Goal: Transaction & Acquisition: Purchase product/service

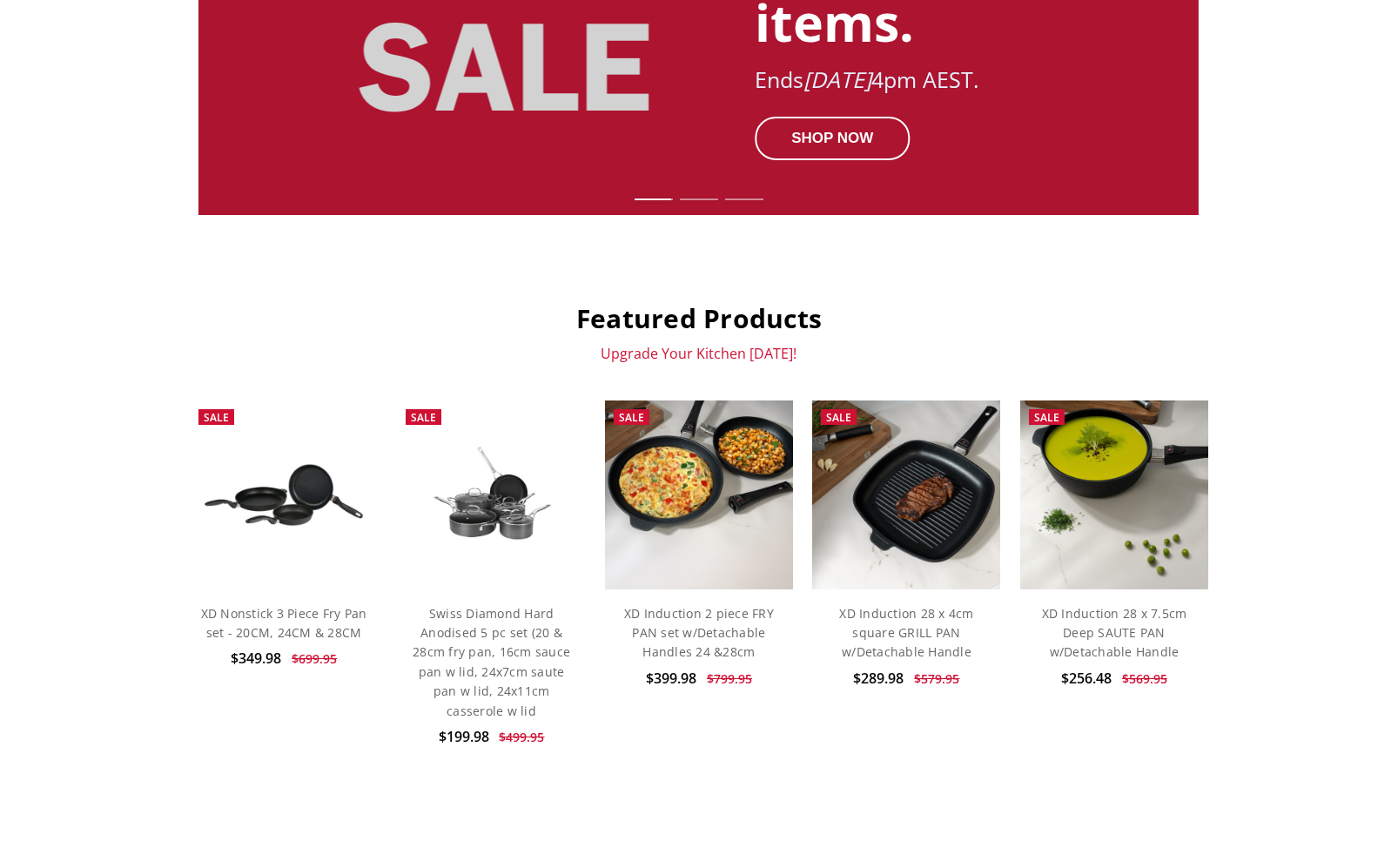
scroll to position [499, 0]
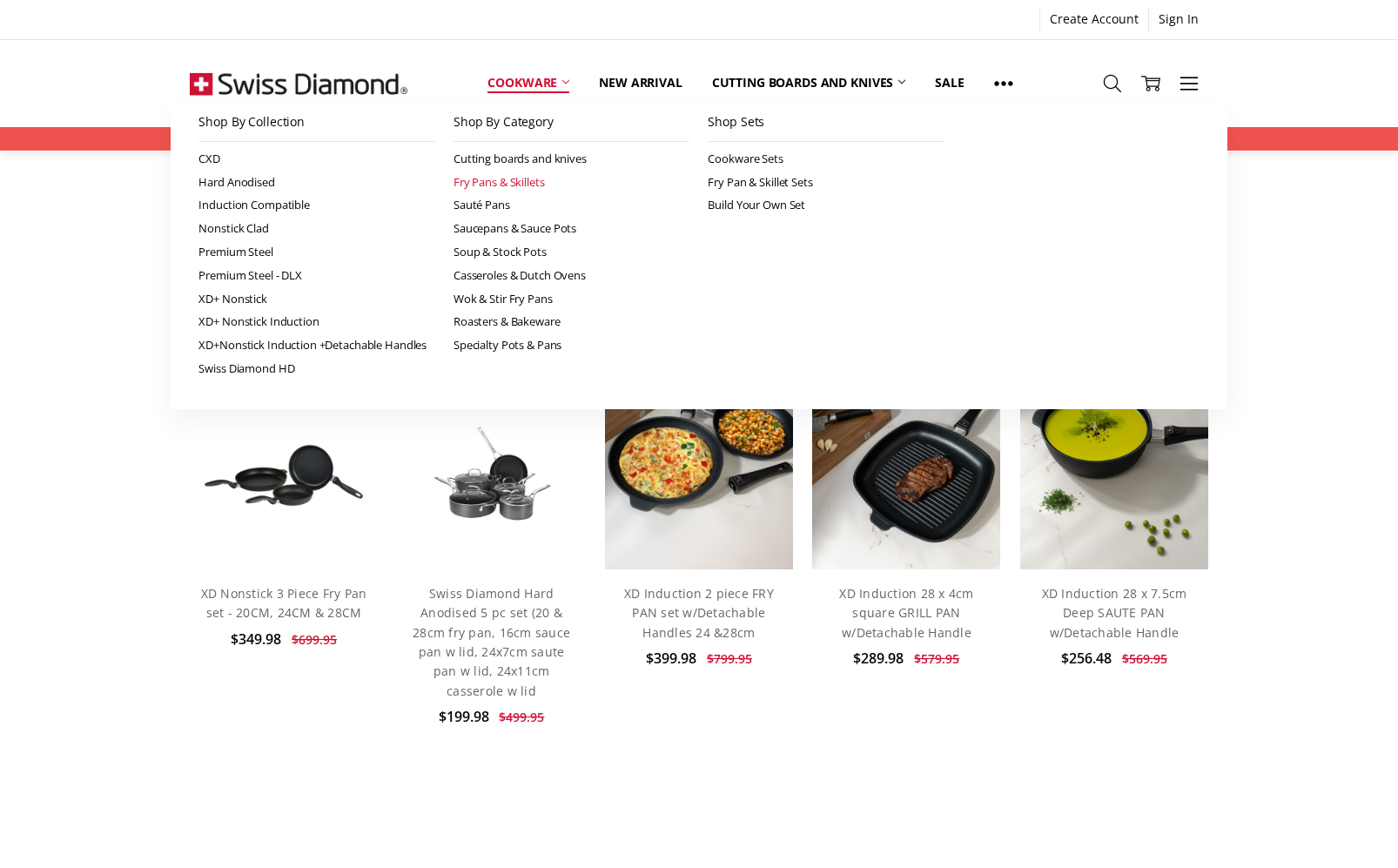
click at [481, 185] on link "Fry Pans & Skillets" at bounding box center [572, 182] width 236 height 24
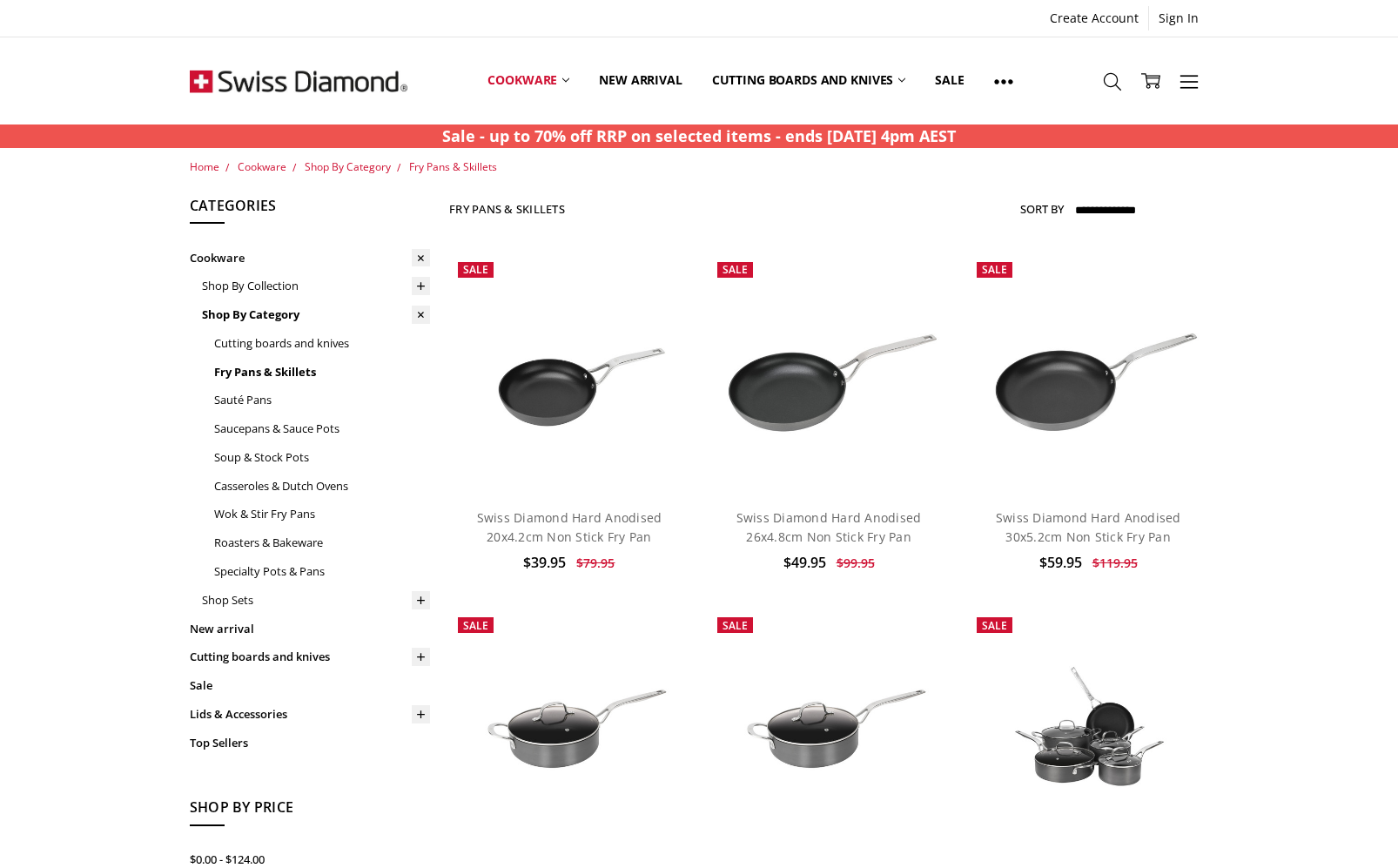
click at [1137, 206] on select "**********" at bounding box center [1141, 210] width 136 height 27
select select "********"
click at [1073, 197] on select "**********" at bounding box center [1141, 210] width 136 height 27
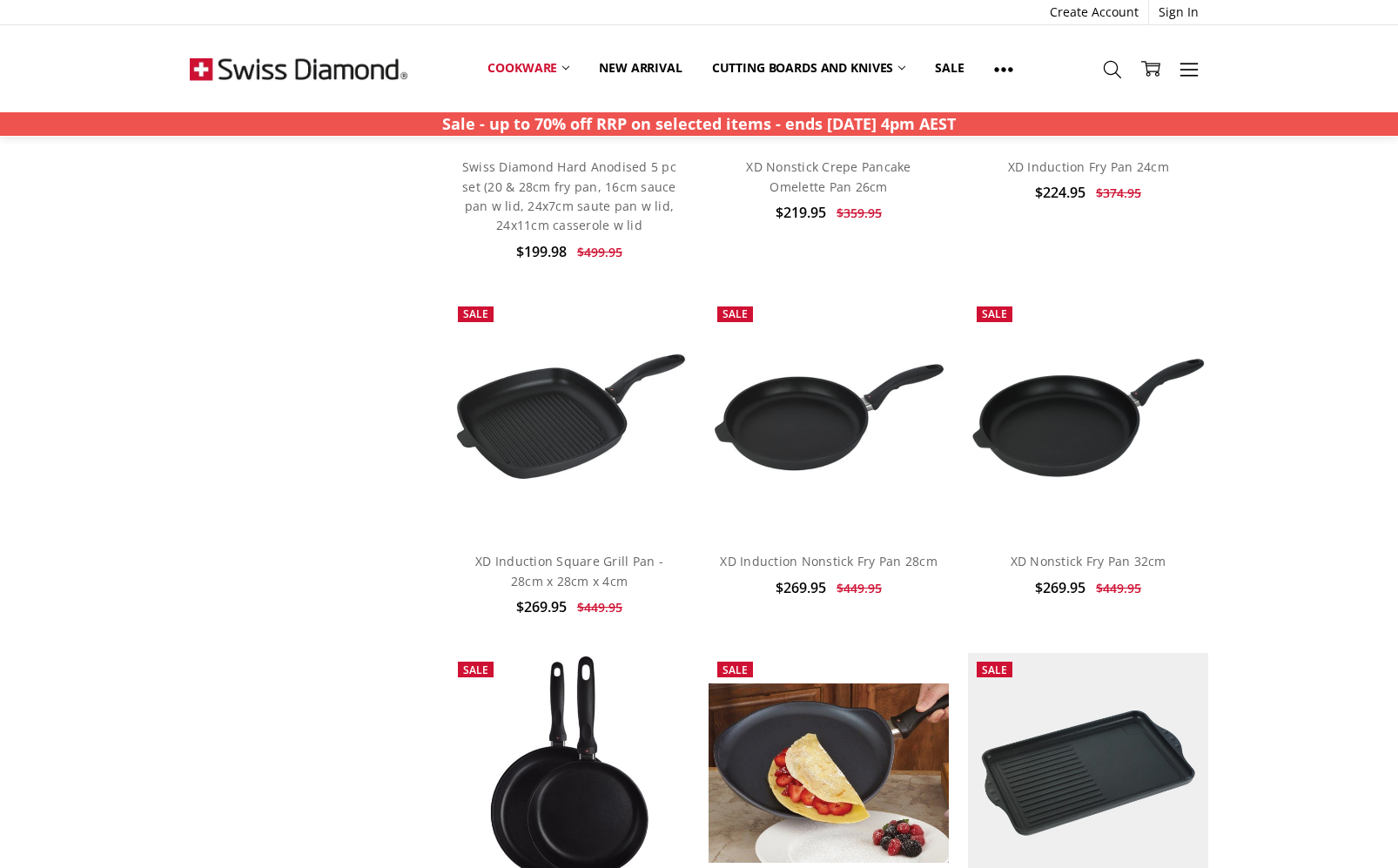
scroll to position [2881, 0]
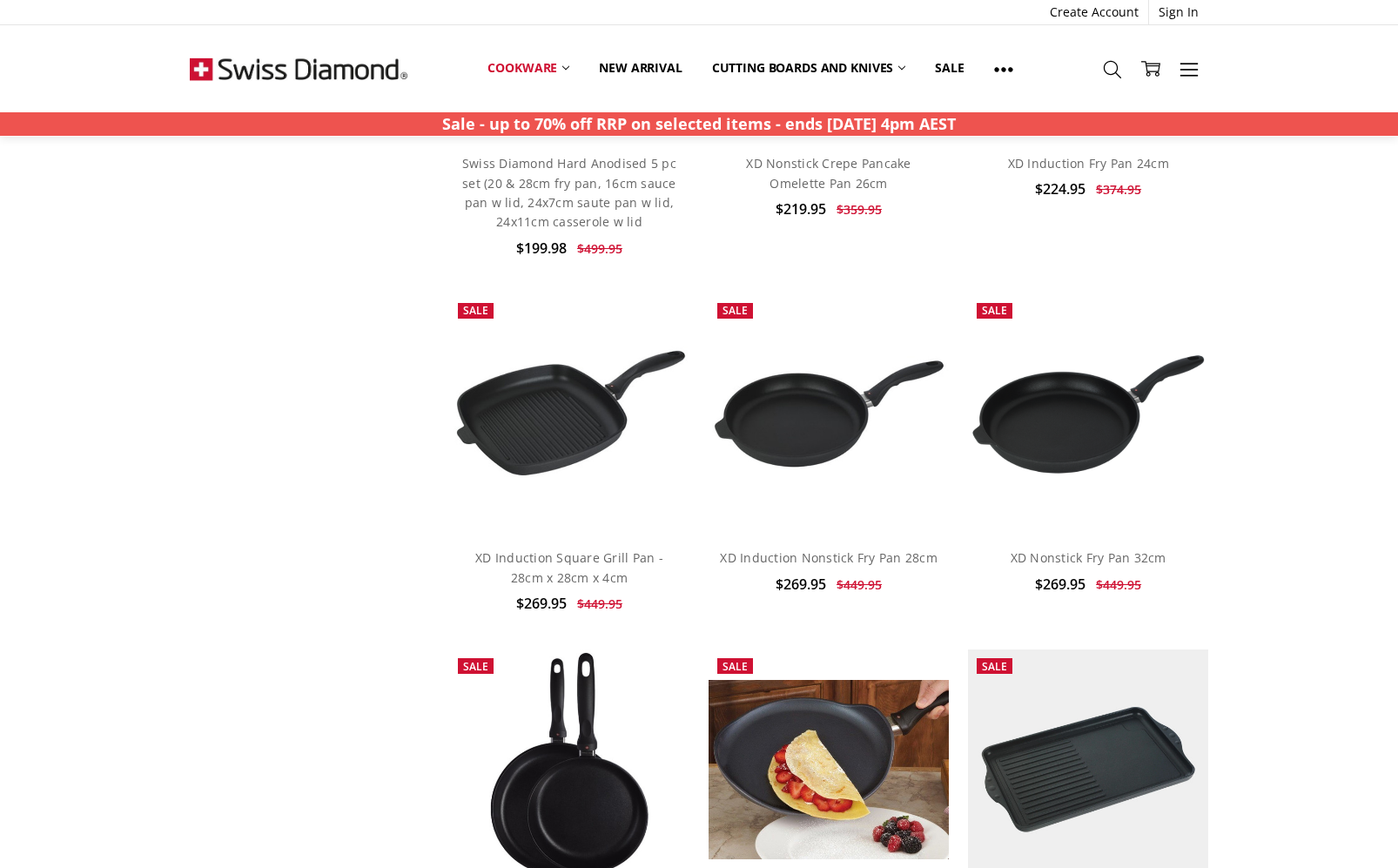
drag, startPoint x: 798, startPoint y: 408, endPoint x: 224, endPoint y: 552, distance: 591.8
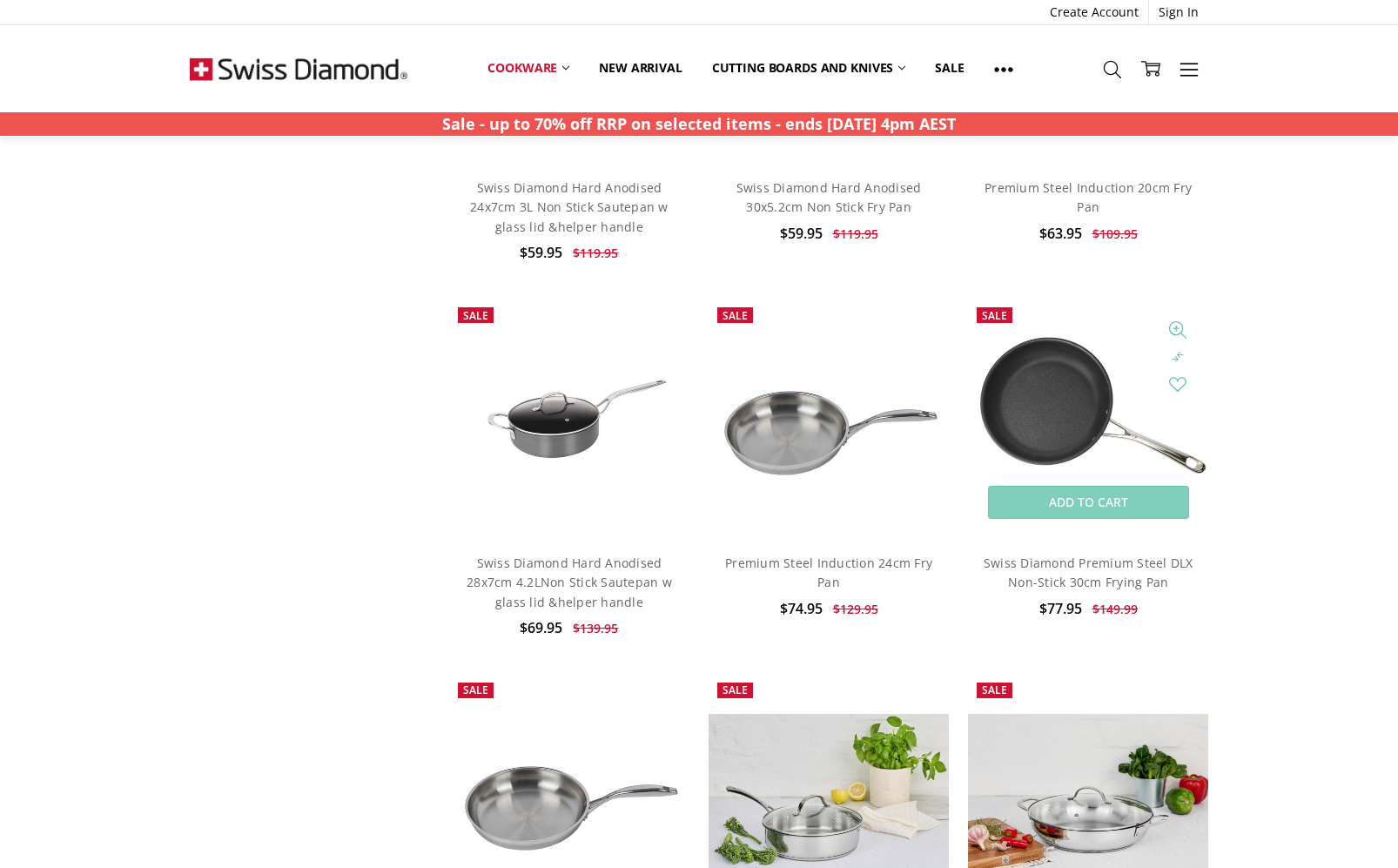
scroll to position [1050, 0]
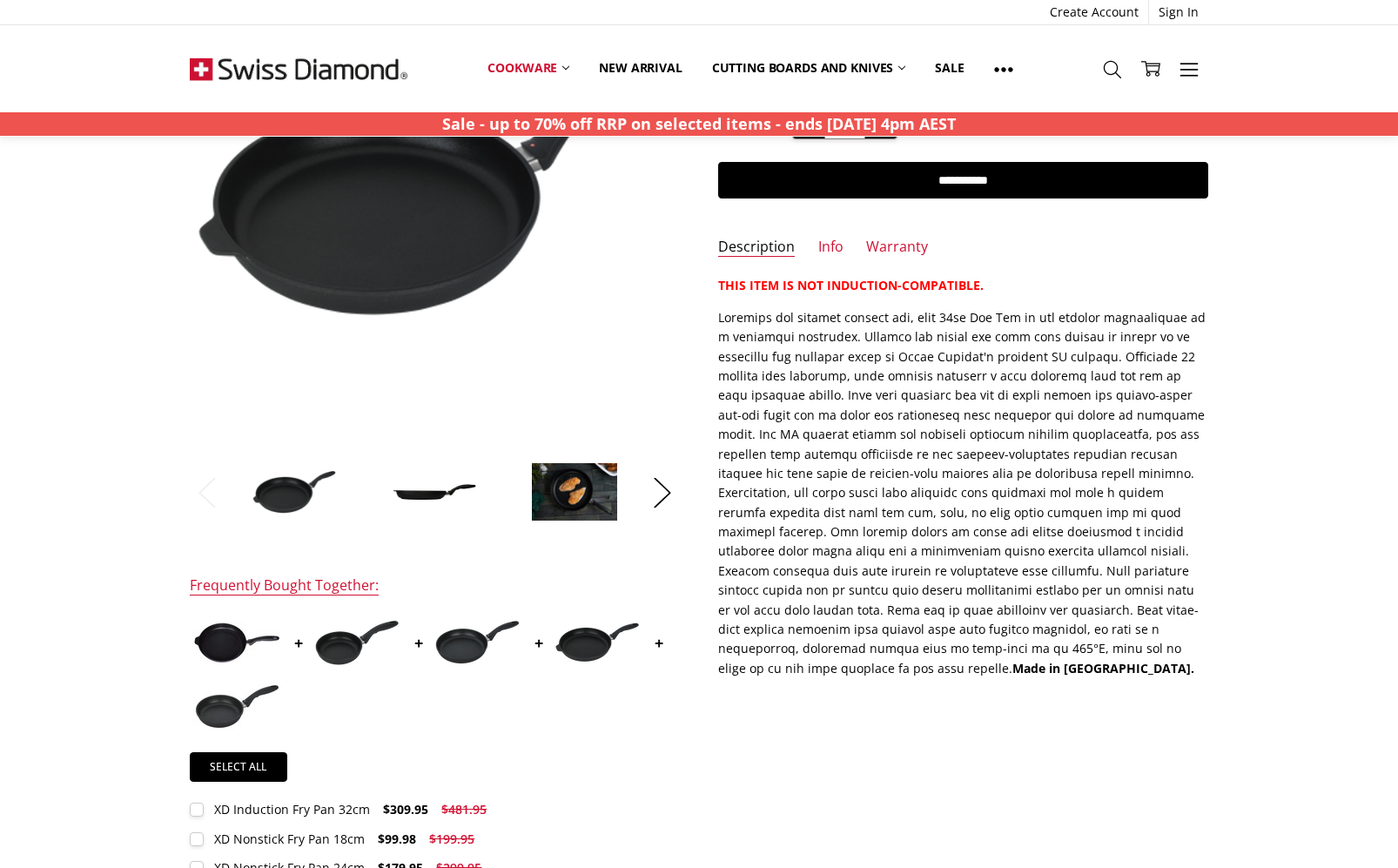
scroll to position [248, 0]
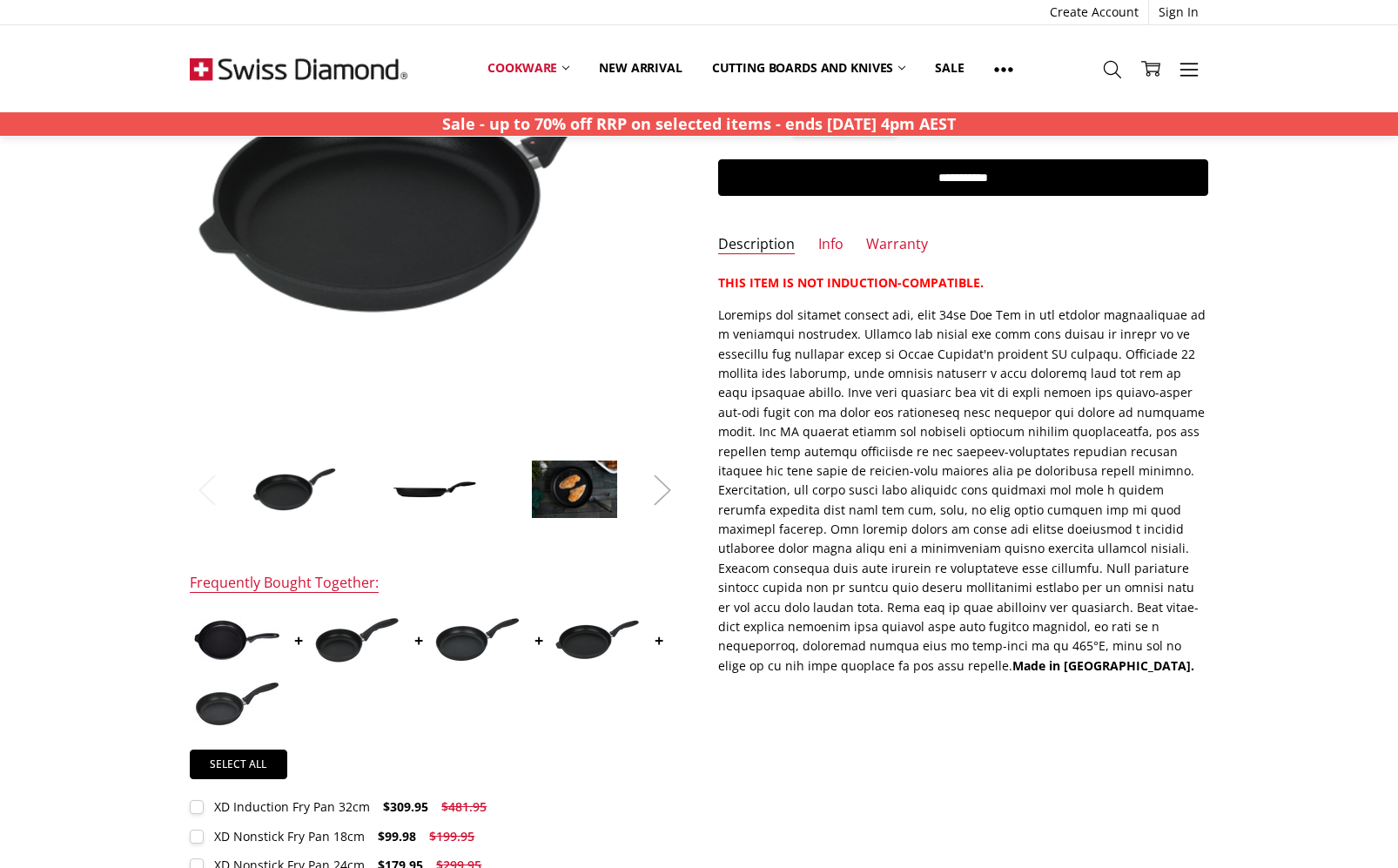
click at [661, 494] on button "Next" at bounding box center [662, 490] width 35 height 53
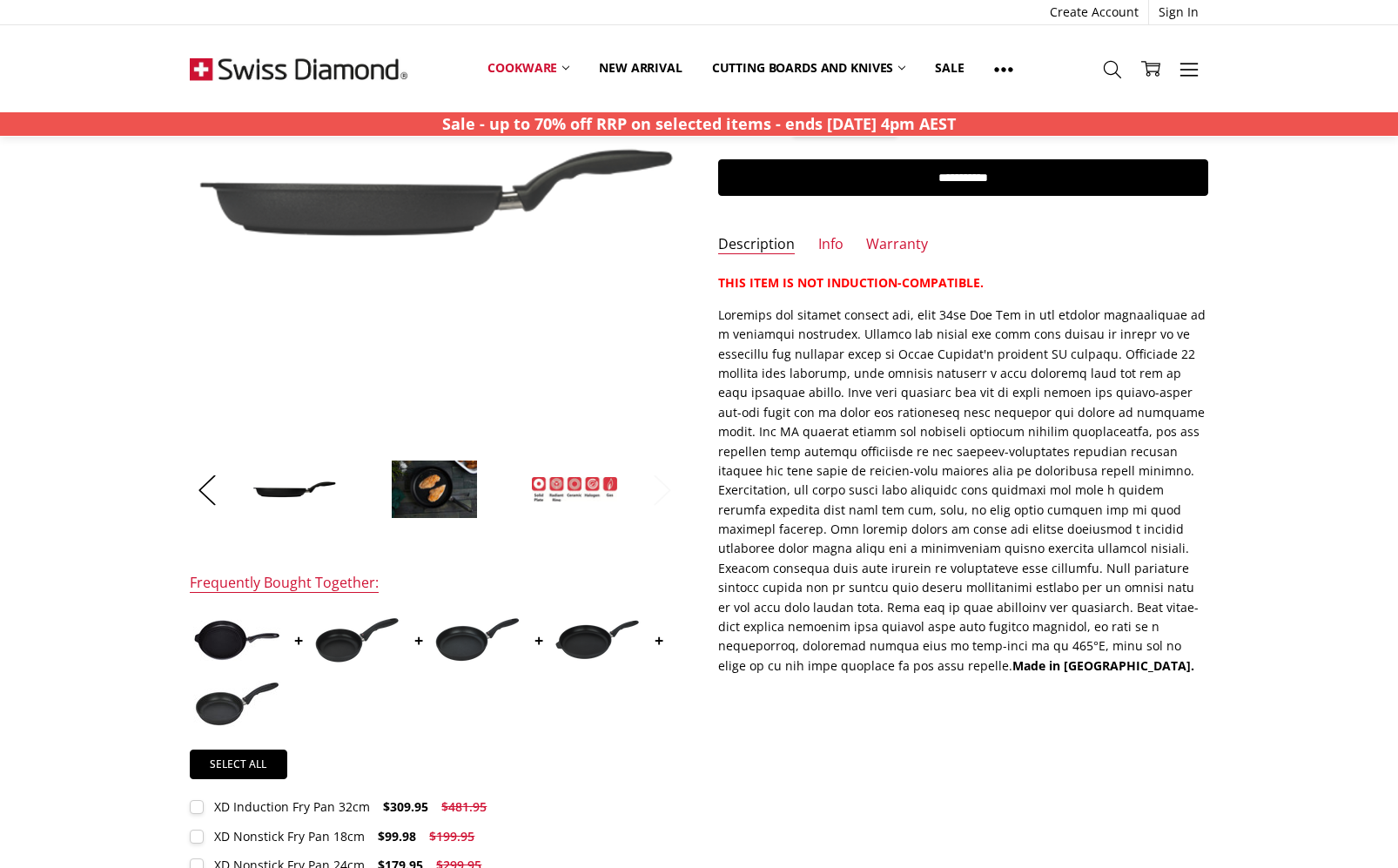
click at [673, 489] on button "Next" at bounding box center [662, 490] width 35 height 53
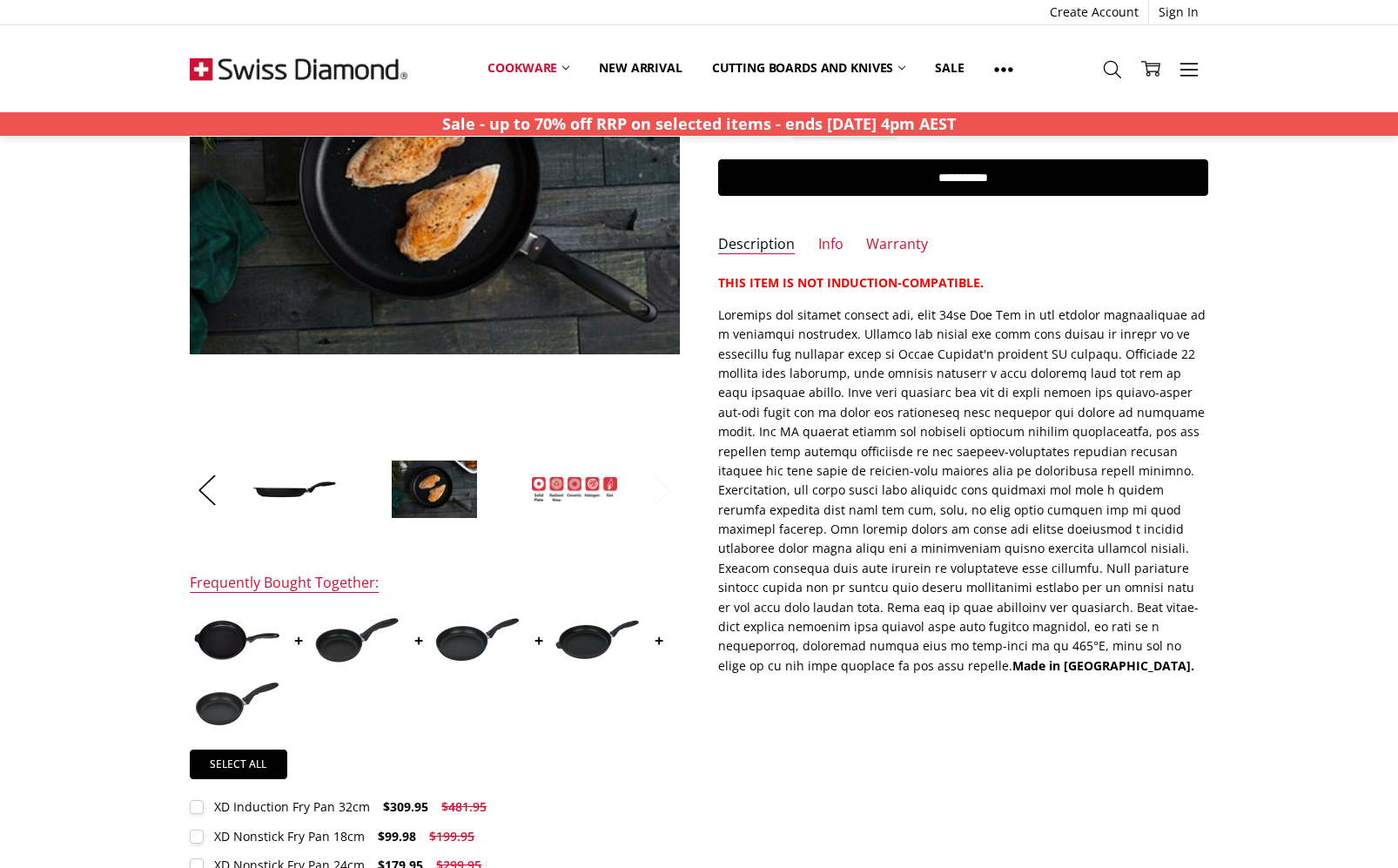
click at [665, 489] on button "Next" at bounding box center [662, 490] width 35 height 53
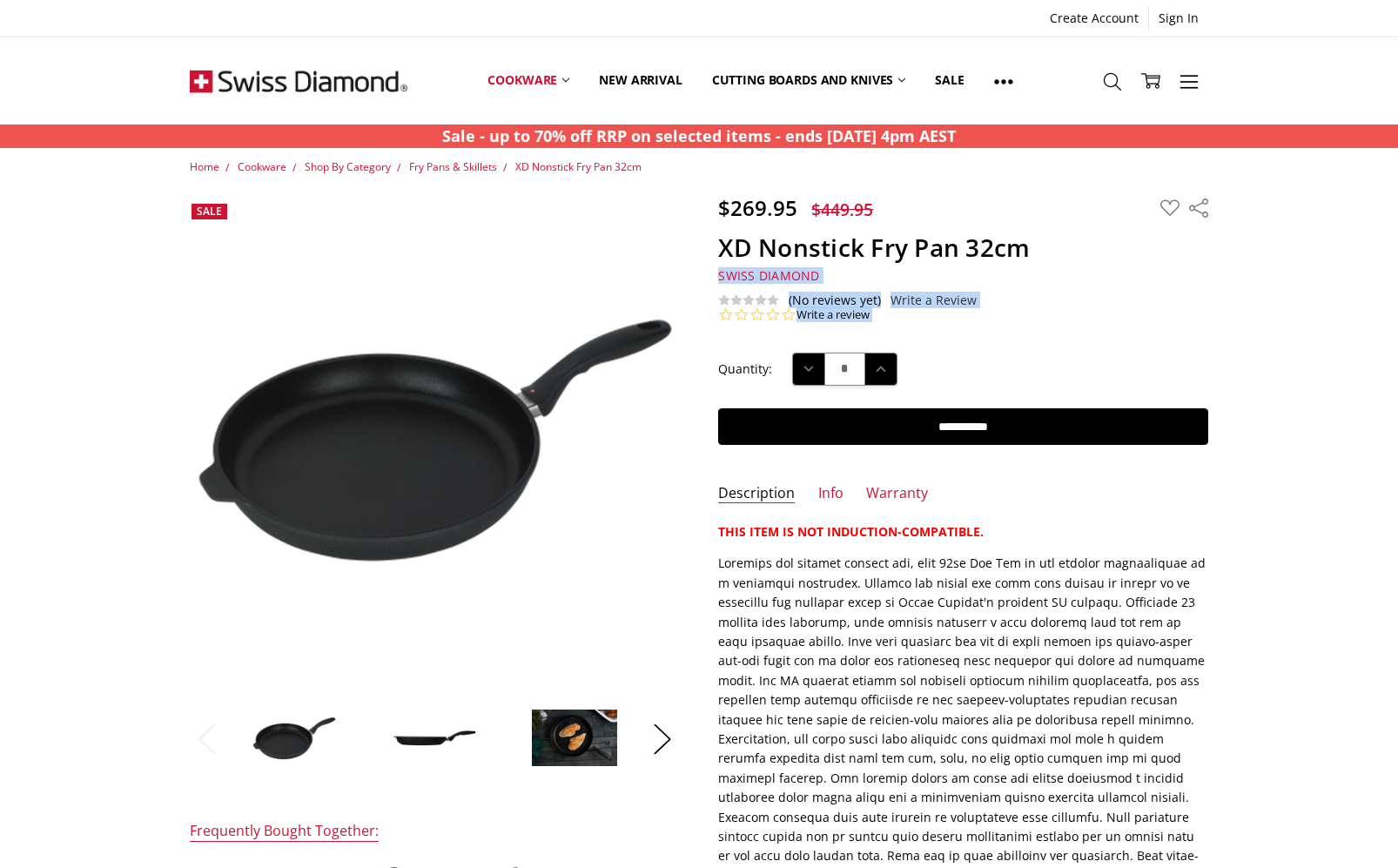
drag, startPoint x: 1037, startPoint y: 248, endPoint x: 697, endPoint y: 224, distance: 340.8
click at [699, 195] on div "$269.95 $449.95 MSRP: You save Add to Wish List" at bounding box center [699, 195] width 0 height 0
click at [706, 229] on section "$269.95 $449.95 MSRP: You save Add to Wish List" at bounding box center [963, 258] width 529 height 128
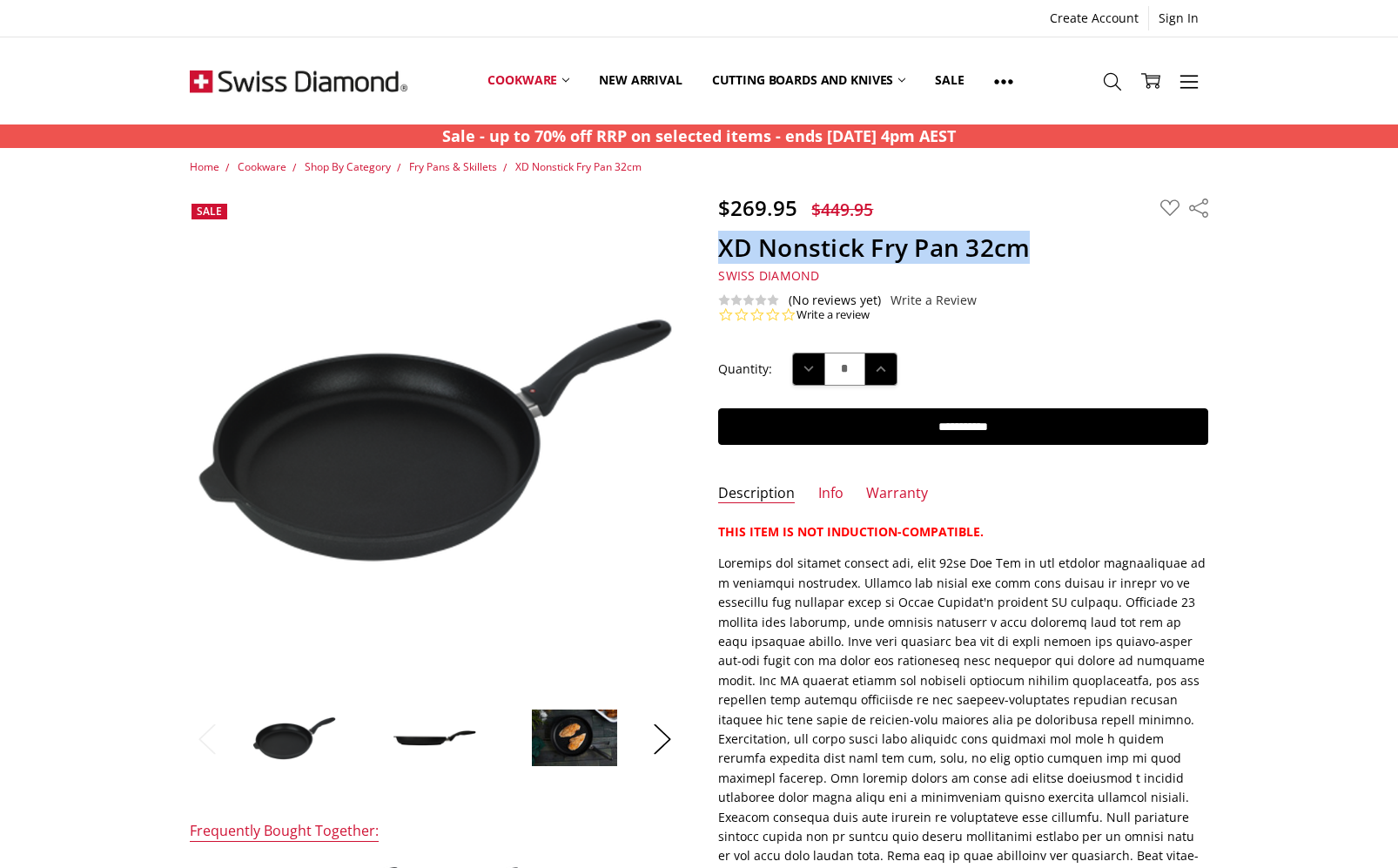
drag, startPoint x: 1054, startPoint y: 245, endPoint x: 702, endPoint y: 235, distance: 352.1
click at [702, 235] on section "$269.95 $449.95 MSRP: You save Add to Wish List" at bounding box center [963, 258] width 529 height 128
copy h1 "XD Nonstick Fry Pan 32cm"
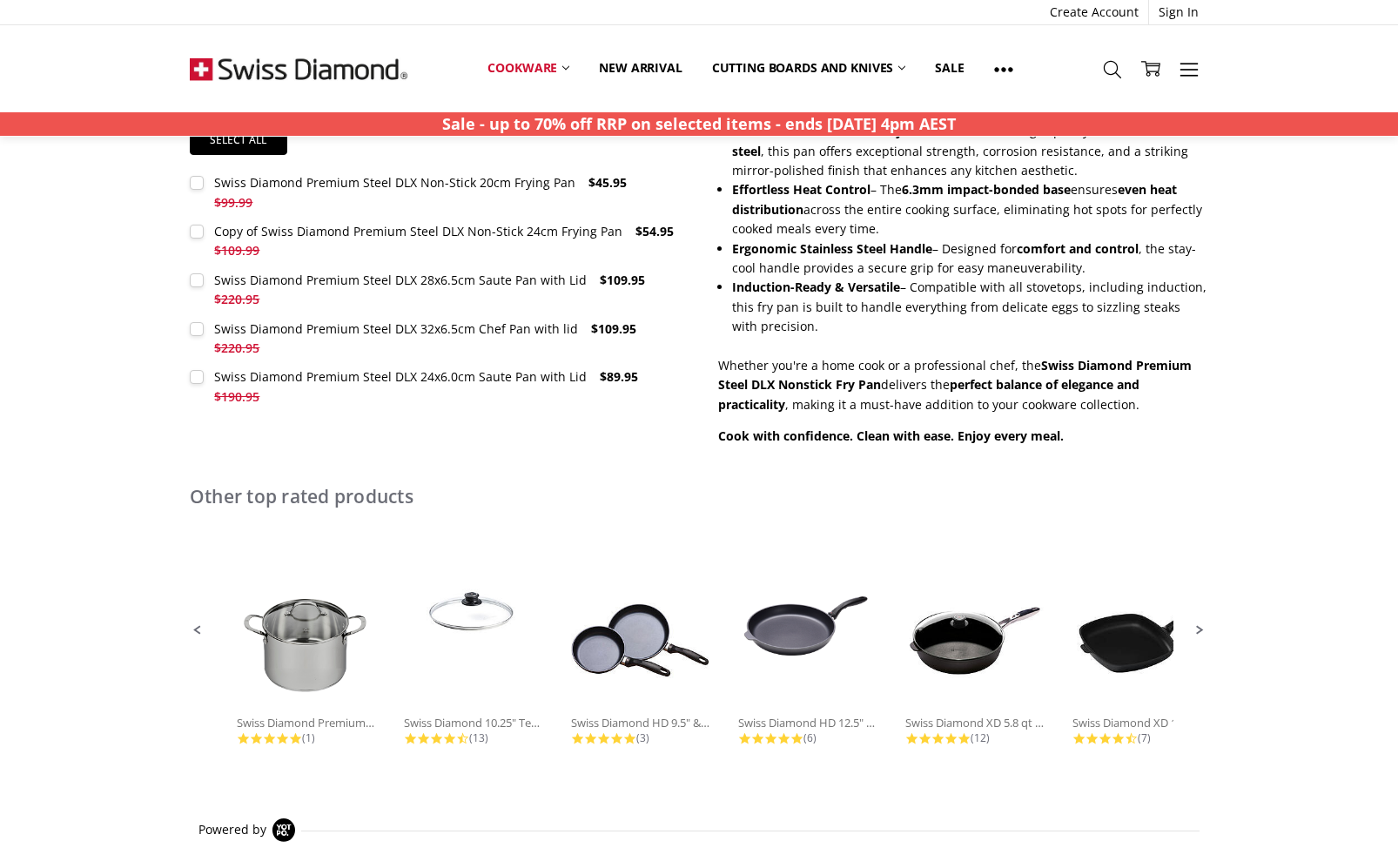
scroll to position [754, 0]
